Goal: Task Accomplishment & Management: Use online tool/utility

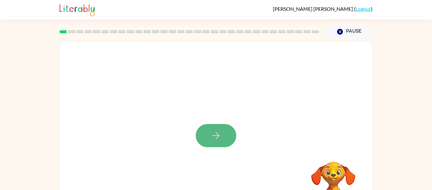
click at [230, 139] on button "button" at bounding box center [216, 135] width 41 height 23
click at [335, 180] on video "Your browser must support playing .mp4 files to use Literably. Please try using…" at bounding box center [333, 183] width 63 height 63
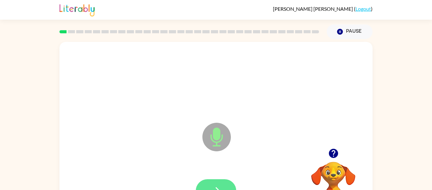
click at [224, 182] on button "button" at bounding box center [216, 190] width 41 height 23
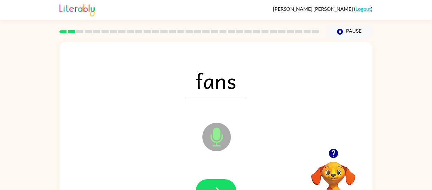
click at [218, 160] on icon "Microphone The Microphone is here when it is your turn to talk" at bounding box center [248, 144] width 95 height 47
click at [216, 185] on icon "button" at bounding box center [216, 190] width 11 height 11
click at [213, 186] on icon "button" at bounding box center [216, 190] width 11 height 11
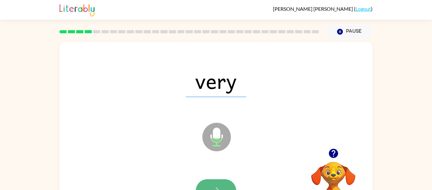
click at [211, 182] on button "button" at bounding box center [216, 190] width 41 height 23
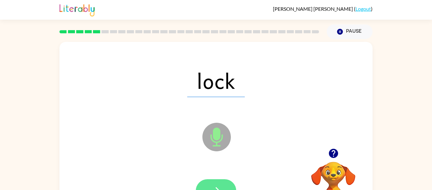
click at [214, 185] on icon "button" at bounding box center [216, 190] width 11 height 11
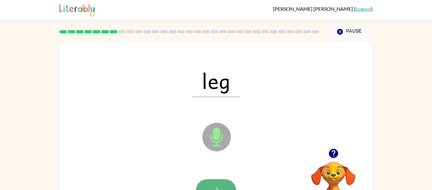
click at [213, 184] on button "button" at bounding box center [216, 190] width 41 height 23
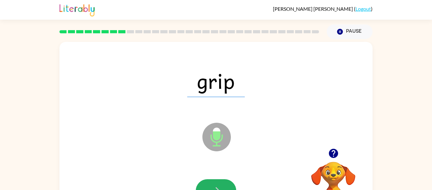
click at [213, 184] on button "button" at bounding box center [216, 190] width 41 height 23
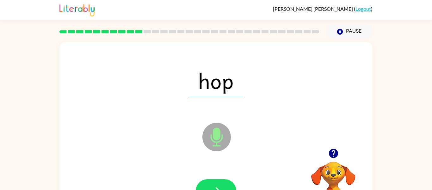
click at [213, 184] on button "button" at bounding box center [216, 190] width 41 height 23
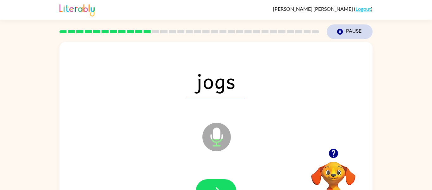
click at [339, 31] on icon "Pause" at bounding box center [340, 31] width 7 height 7
